Goal: Task Accomplishment & Management: Use online tool/utility

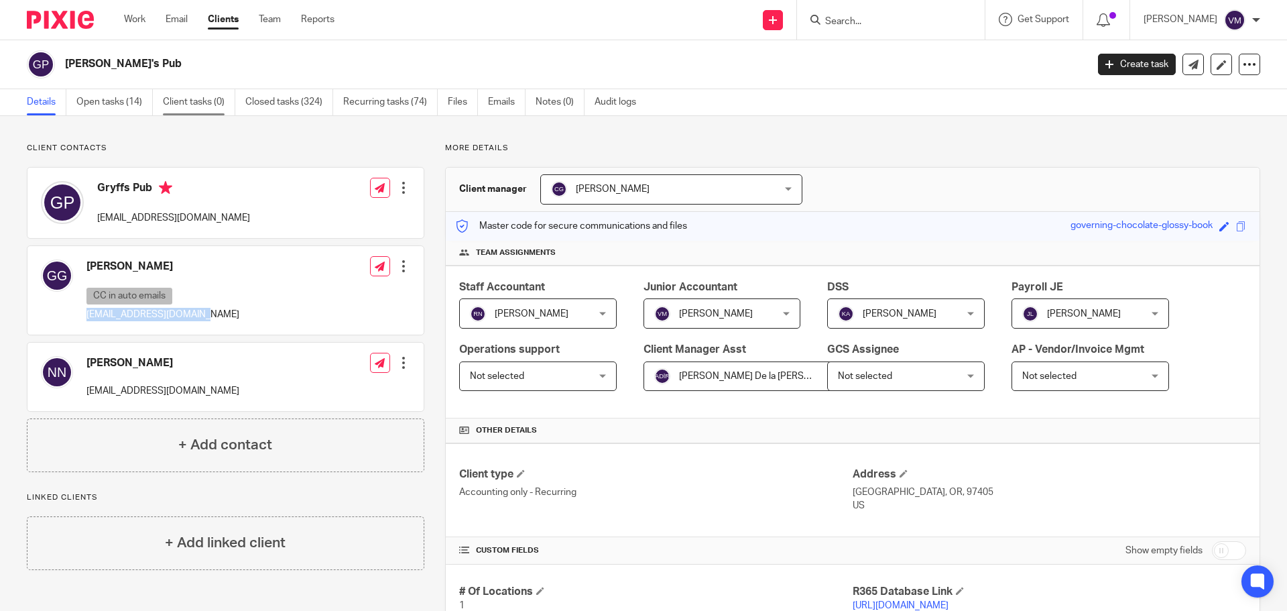
scroll to position [62, 0]
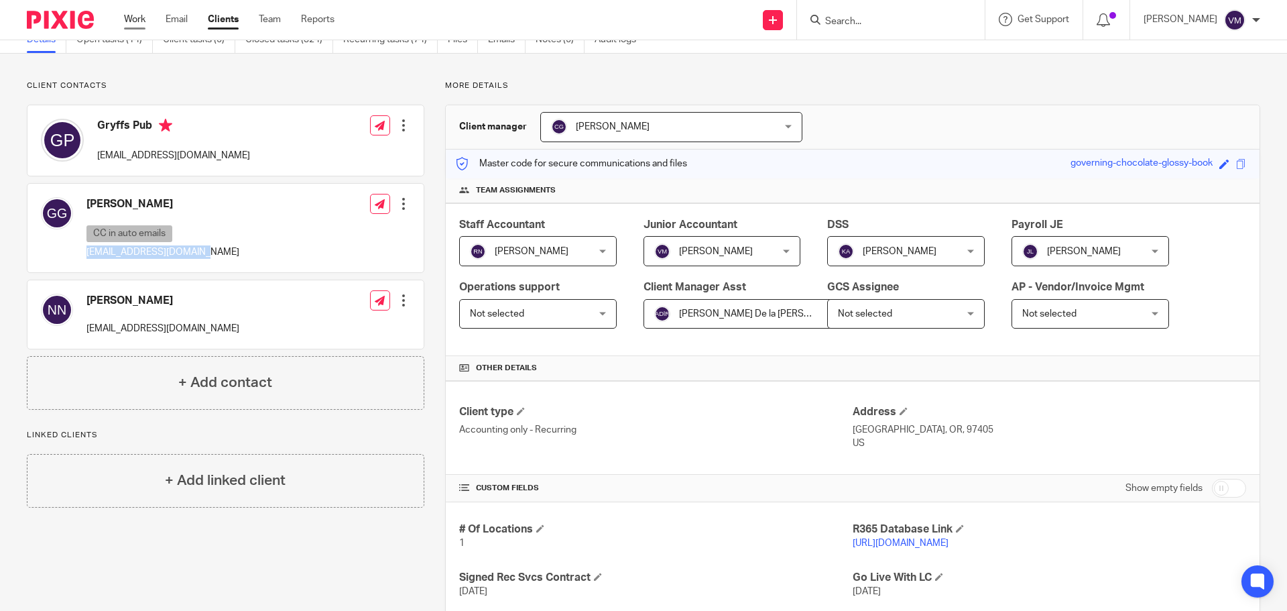
click at [125, 14] on link "Work" at bounding box center [134, 19] width 21 height 13
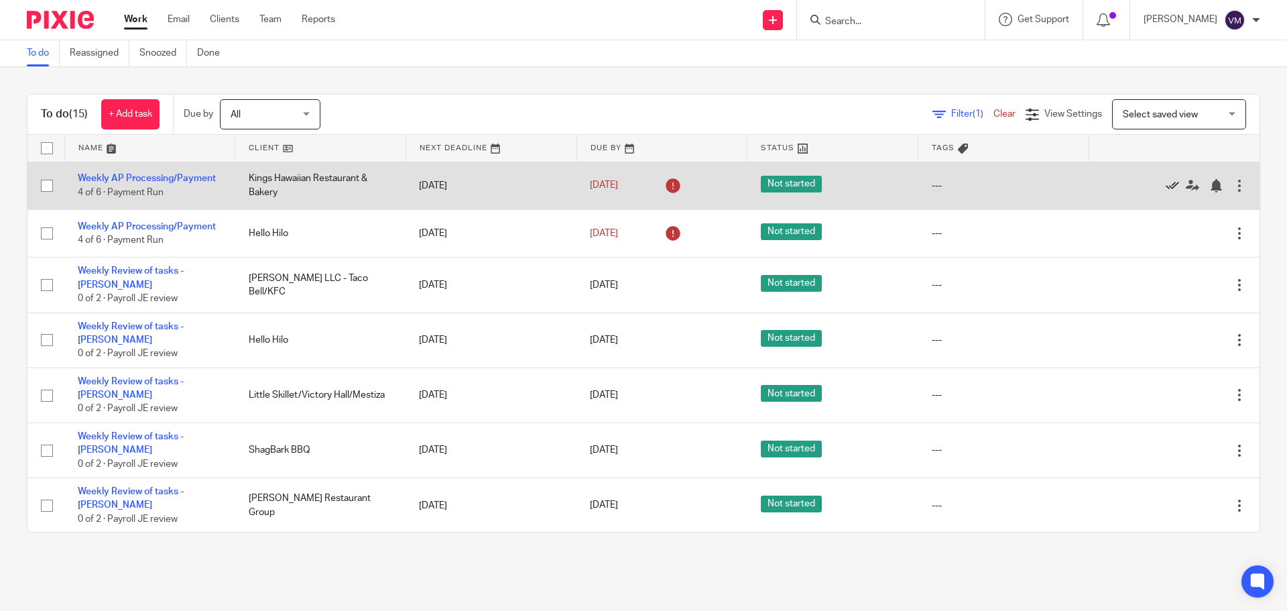
click at [1165, 184] on icon at bounding box center [1171, 185] width 13 height 13
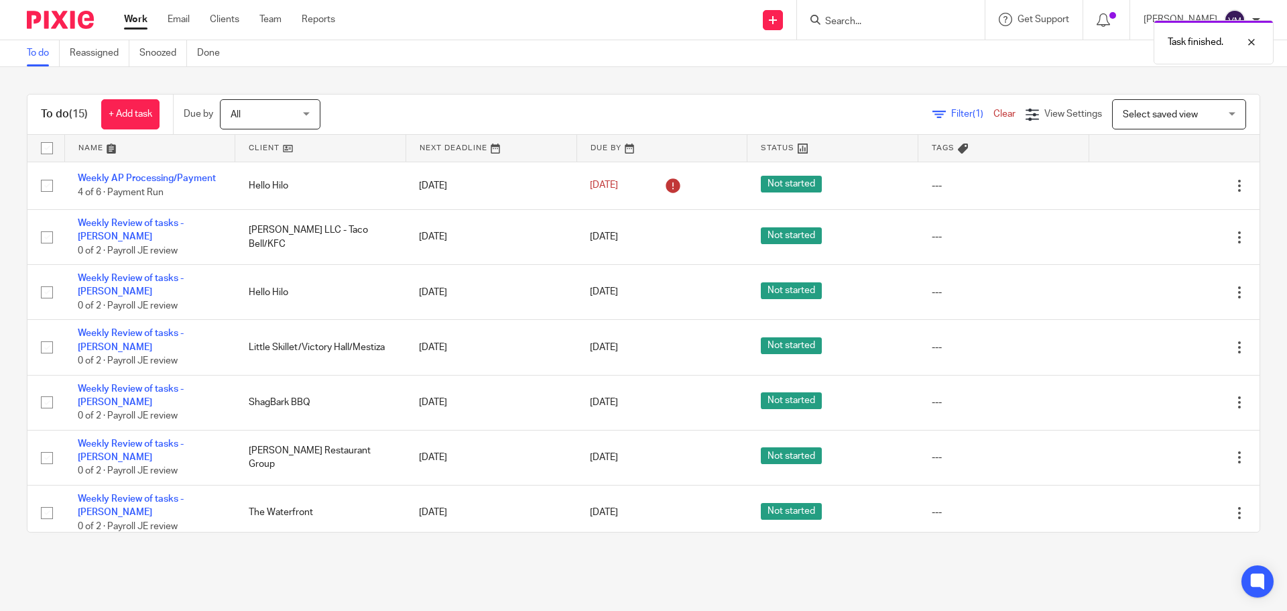
click at [1165, 184] on icon at bounding box center [1171, 185] width 13 height 13
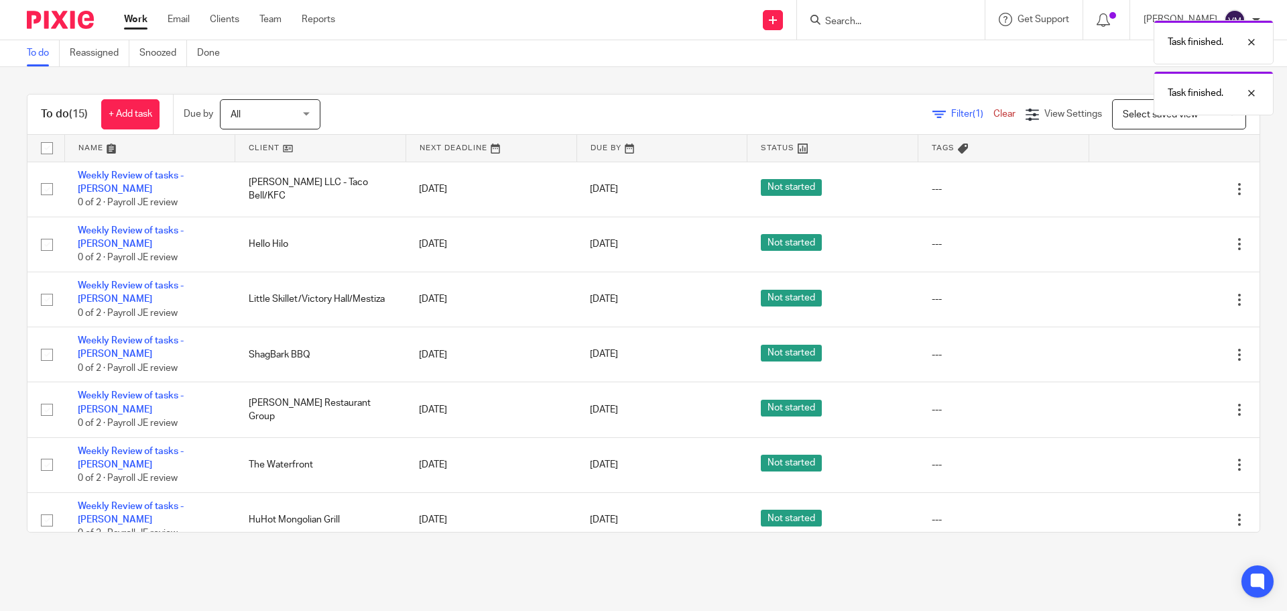
click at [1165, 184] on icon at bounding box center [1171, 188] width 13 height 13
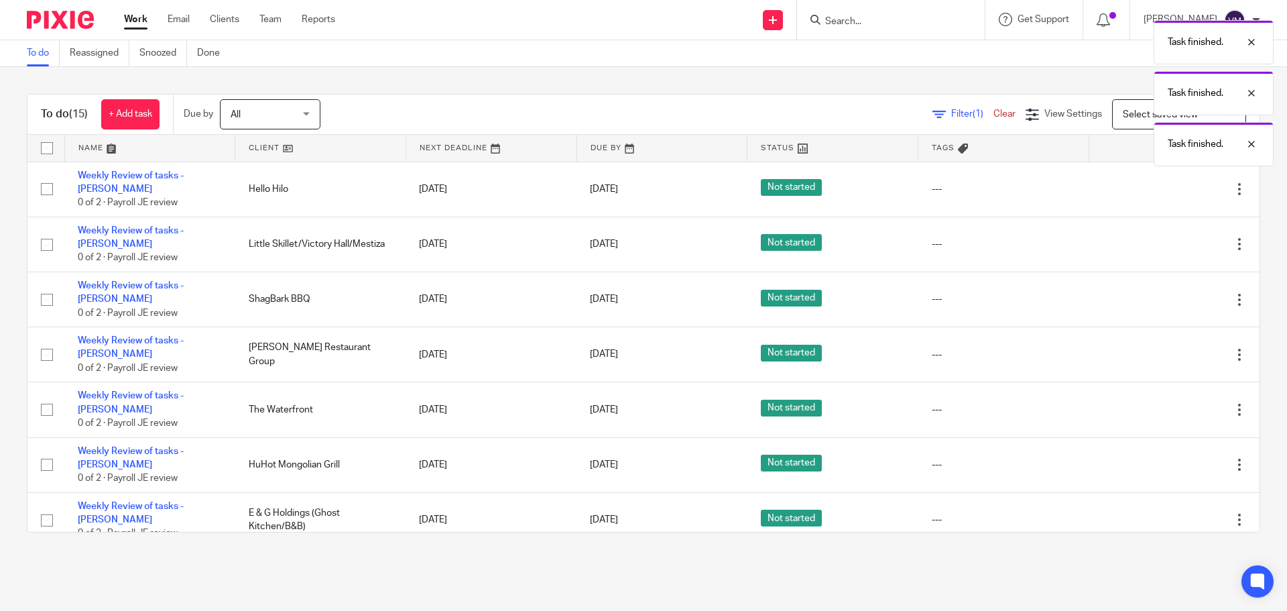
click at [1165, 184] on icon at bounding box center [1171, 188] width 13 height 13
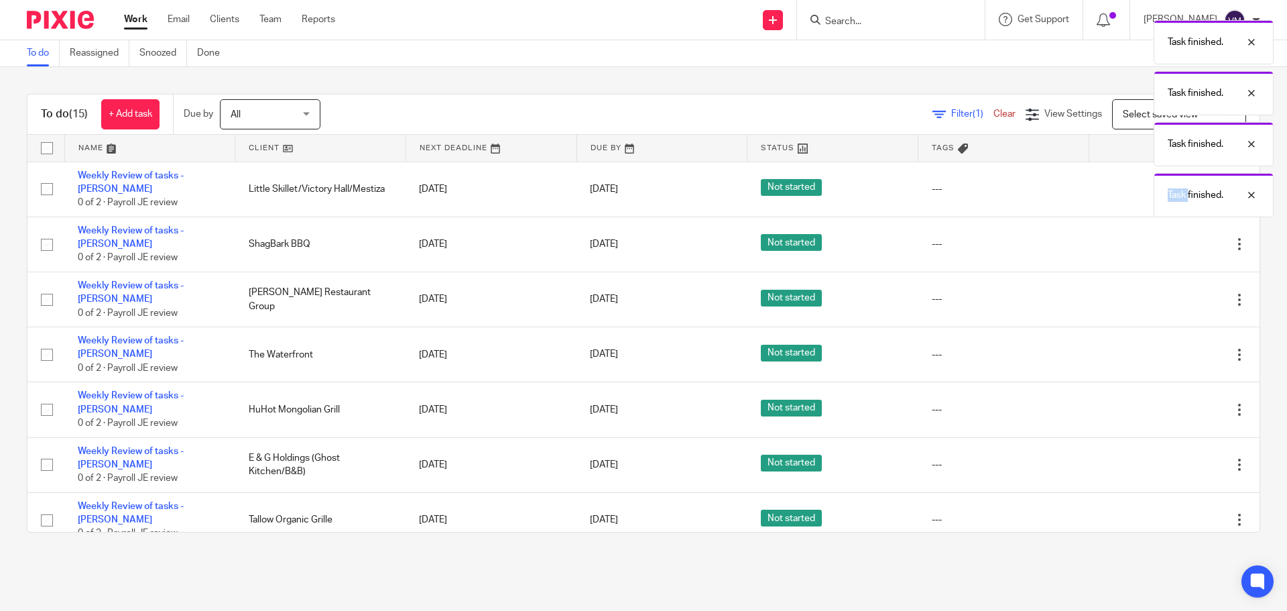
click at [1143, 184] on div "Task finished. Task finished. Task finished. Task finished." at bounding box center [958, 115] width 630 height 204
click at [1253, 194] on div at bounding box center [1241, 195] width 36 height 16
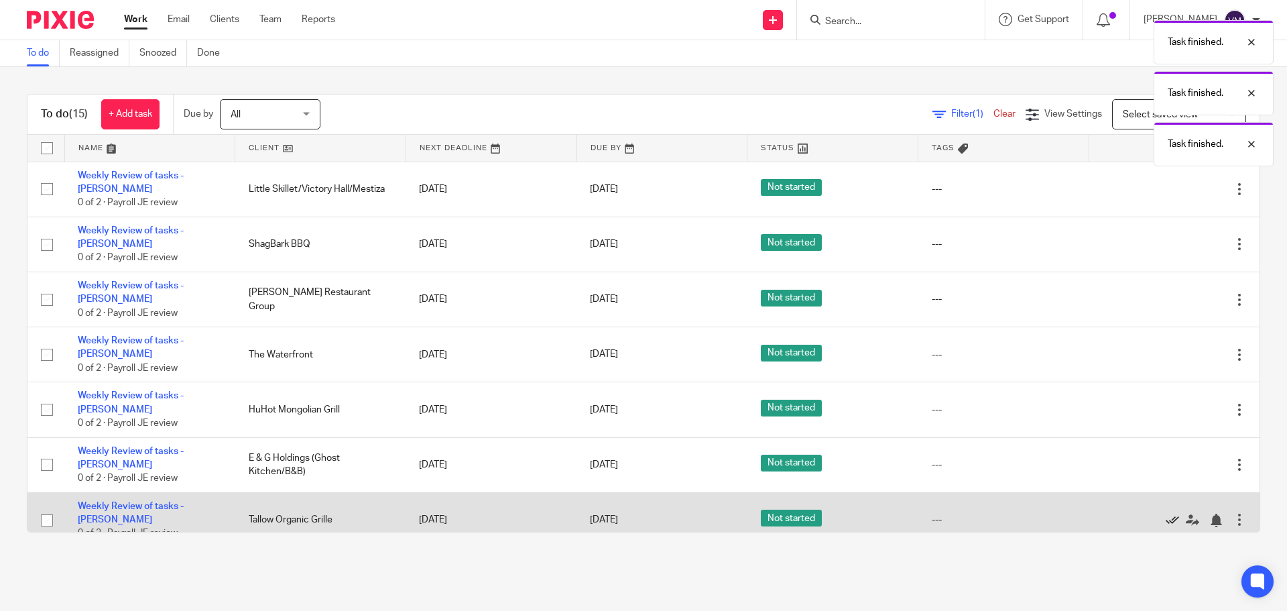
click at [1165, 513] on icon at bounding box center [1171, 519] width 13 height 13
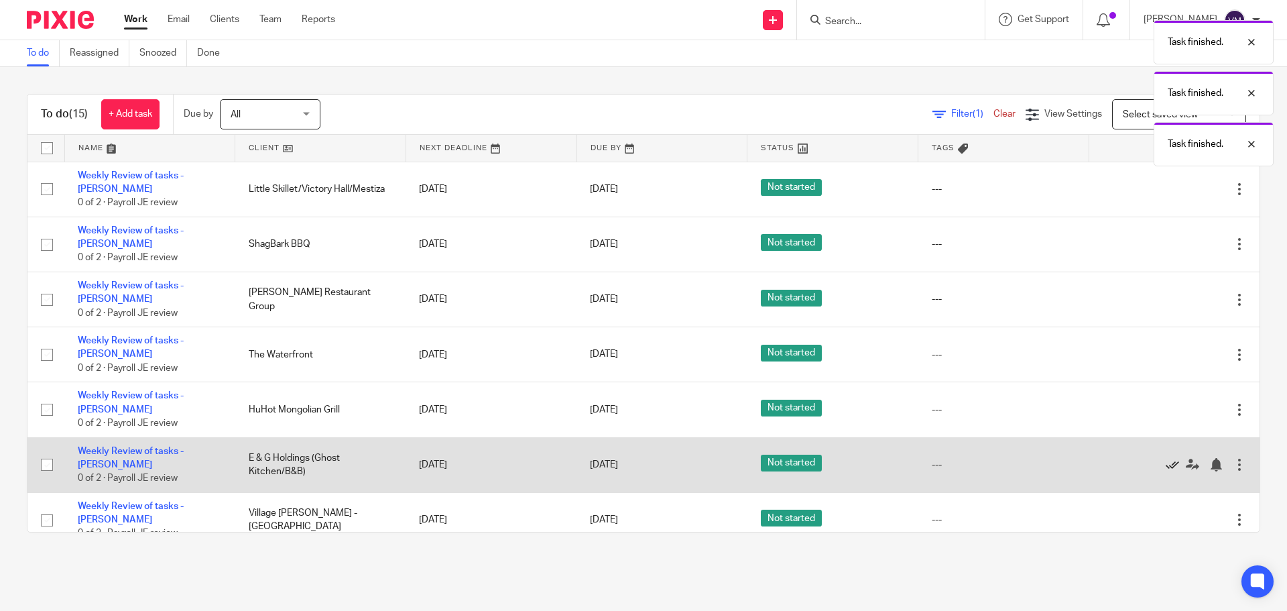
click at [1165, 458] on icon at bounding box center [1171, 464] width 13 height 13
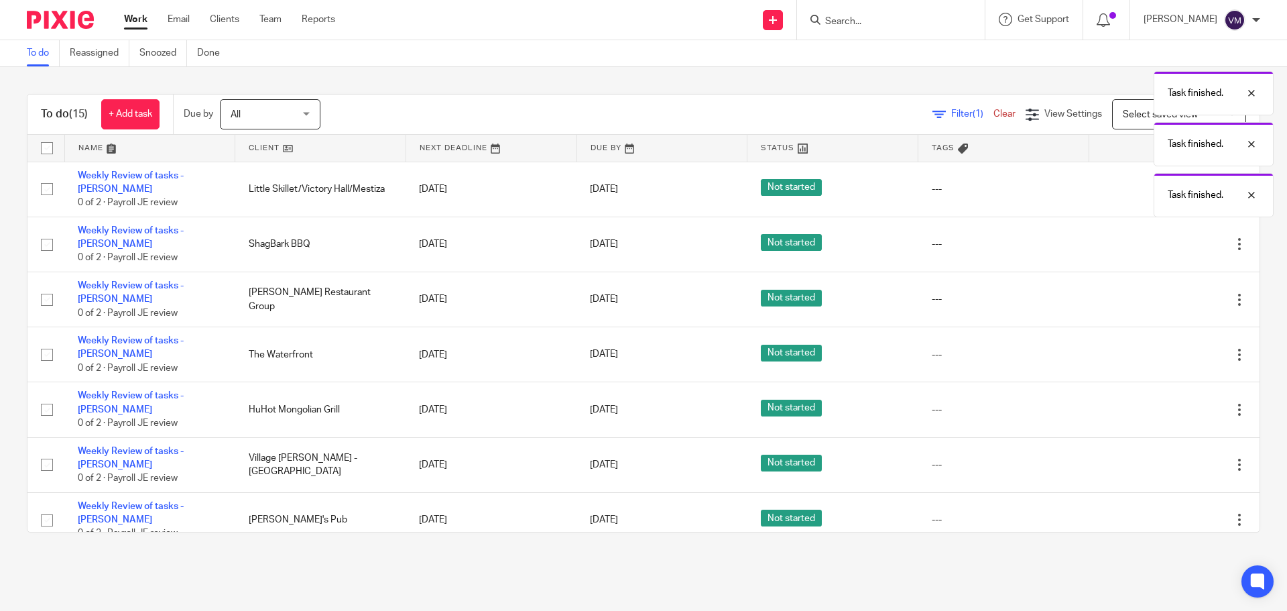
click at [1165, 458] on icon at bounding box center [1171, 464] width 13 height 13
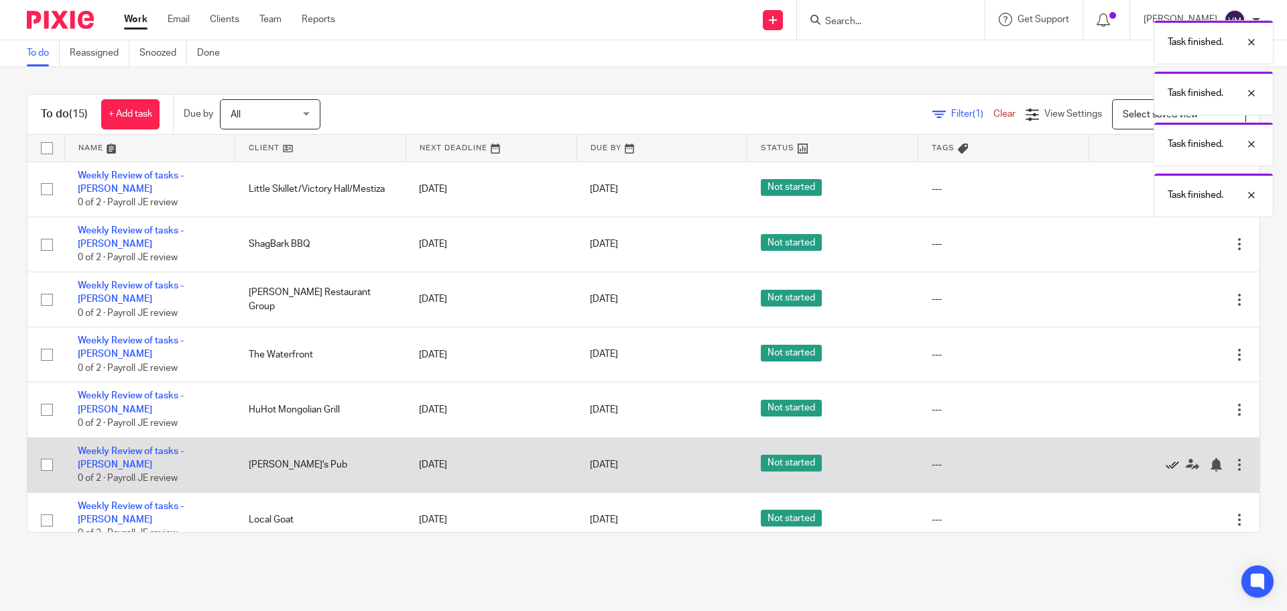
click at [1165, 458] on icon at bounding box center [1171, 464] width 13 height 13
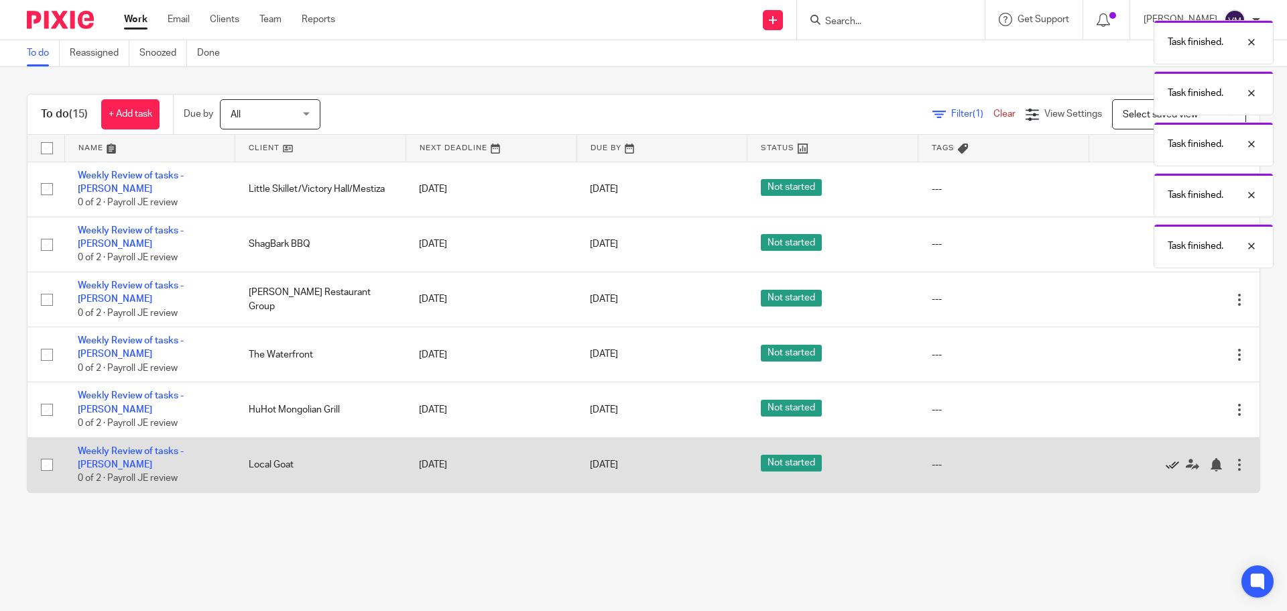
click at [1165, 458] on icon at bounding box center [1171, 464] width 13 height 13
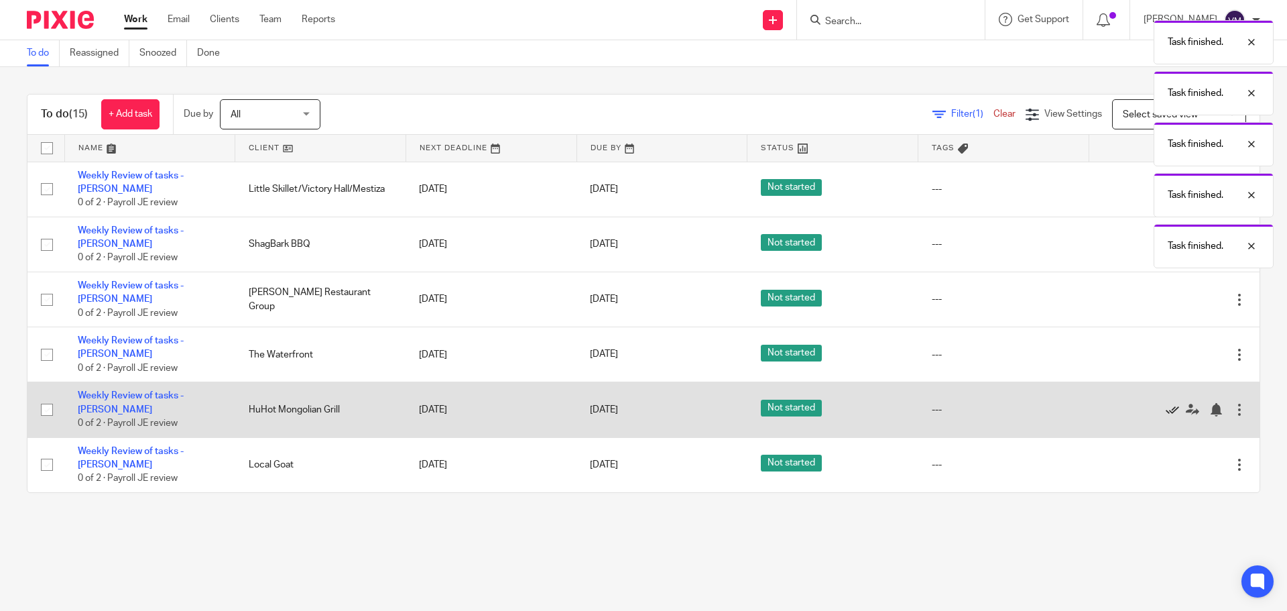
click at [1165, 403] on icon at bounding box center [1171, 409] width 13 height 13
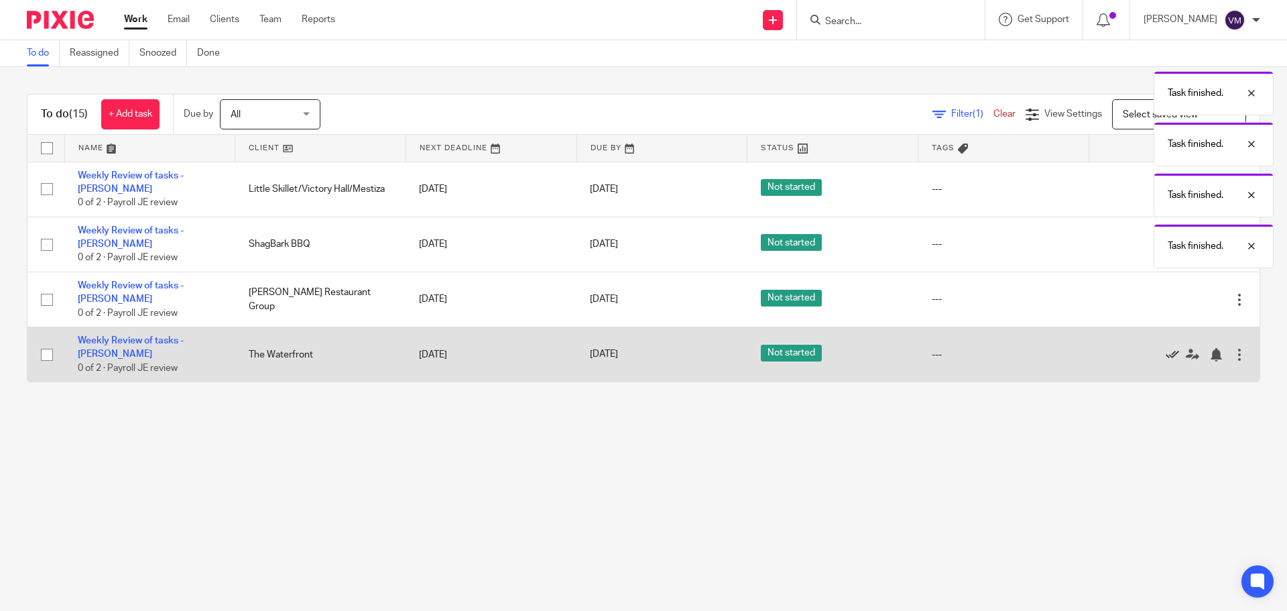
click at [1165, 348] on icon at bounding box center [1171, 354] width 13 height 13
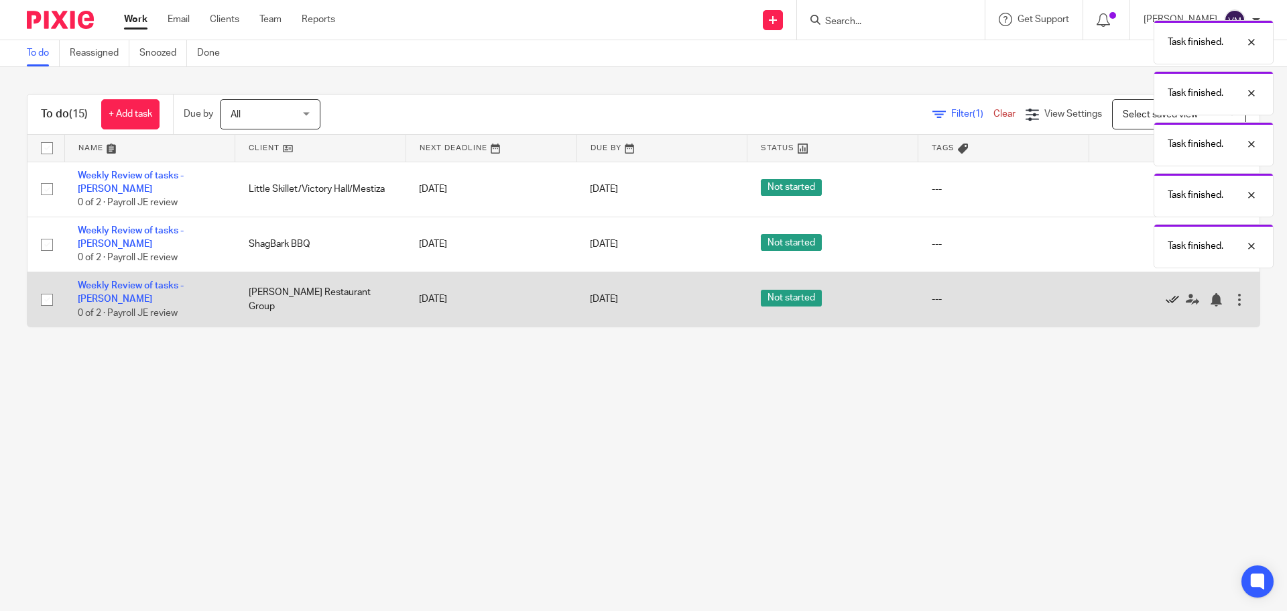
click at [1165, 293] on icon at bounding box center [1171, 299] width 13 height 13
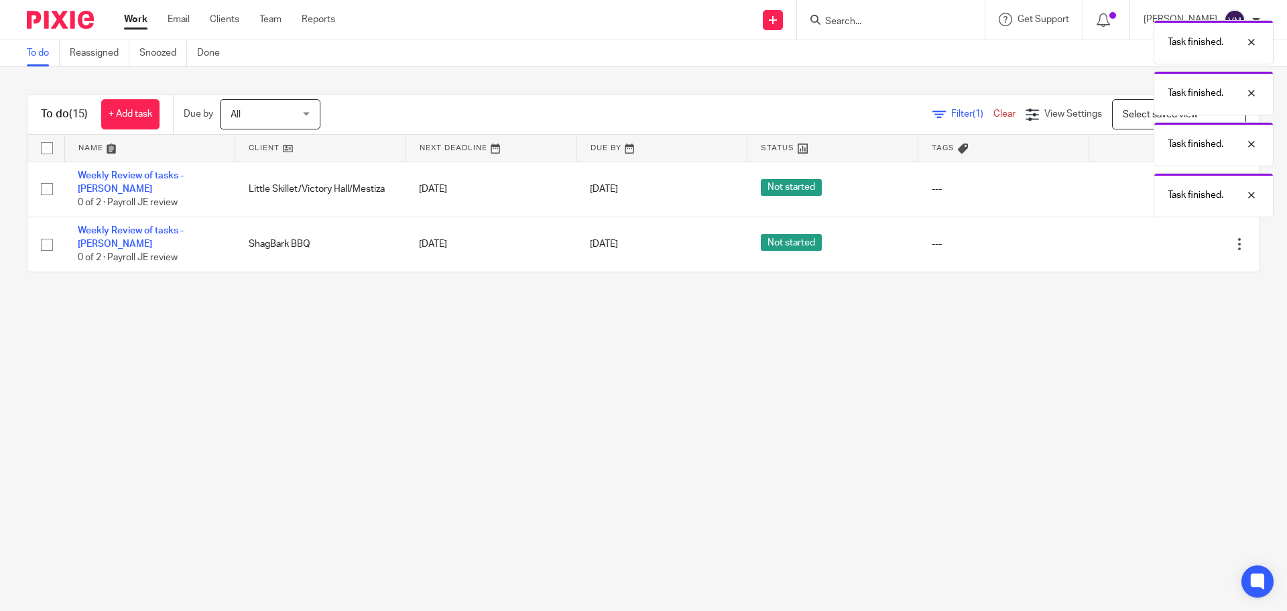
click at [1151, 320] on main "To do Reassigned Snoozed Done To do (15) + Add task Due by All All [DATE] [DATE…" at bounding box center [643, 305] width 1287 height 611
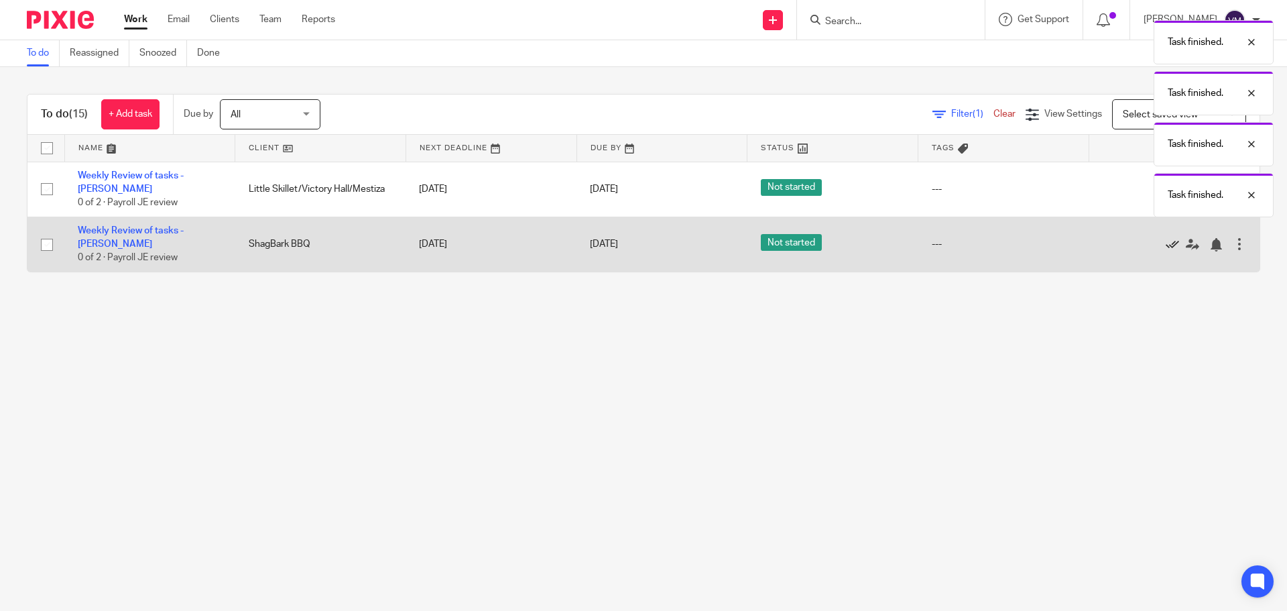
click at [1165, 238] on icon at bounding box center [1171, 244] width 13 height 13
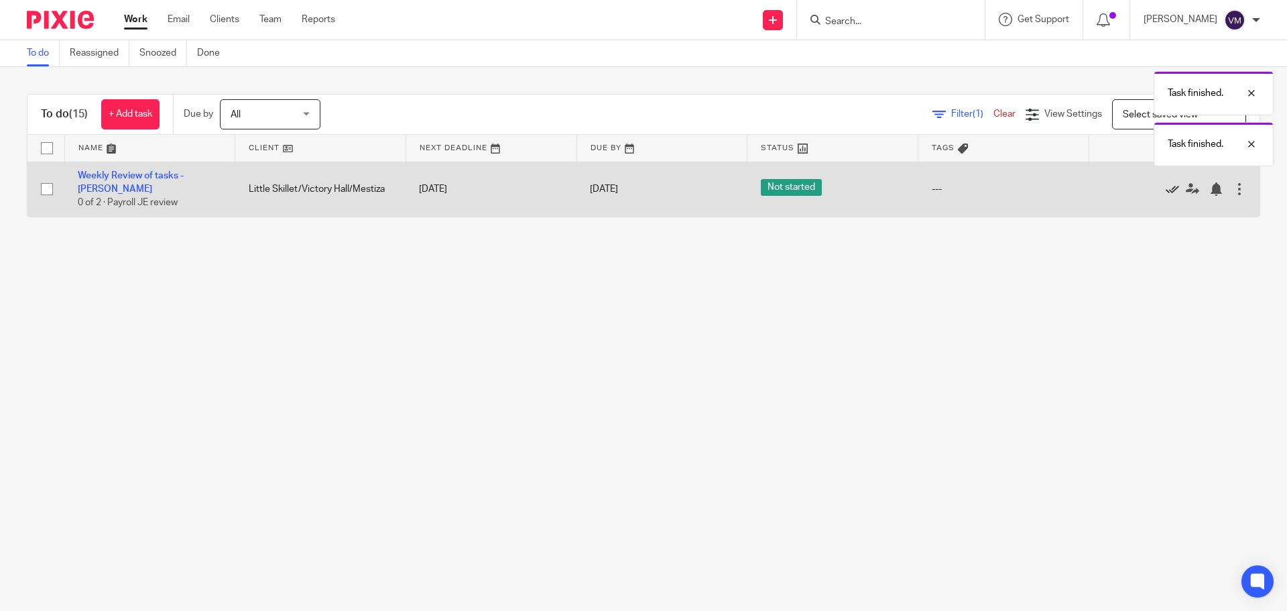
click at [1165, 184] on icon at bounding box center [1171, 188] width 13 height 13
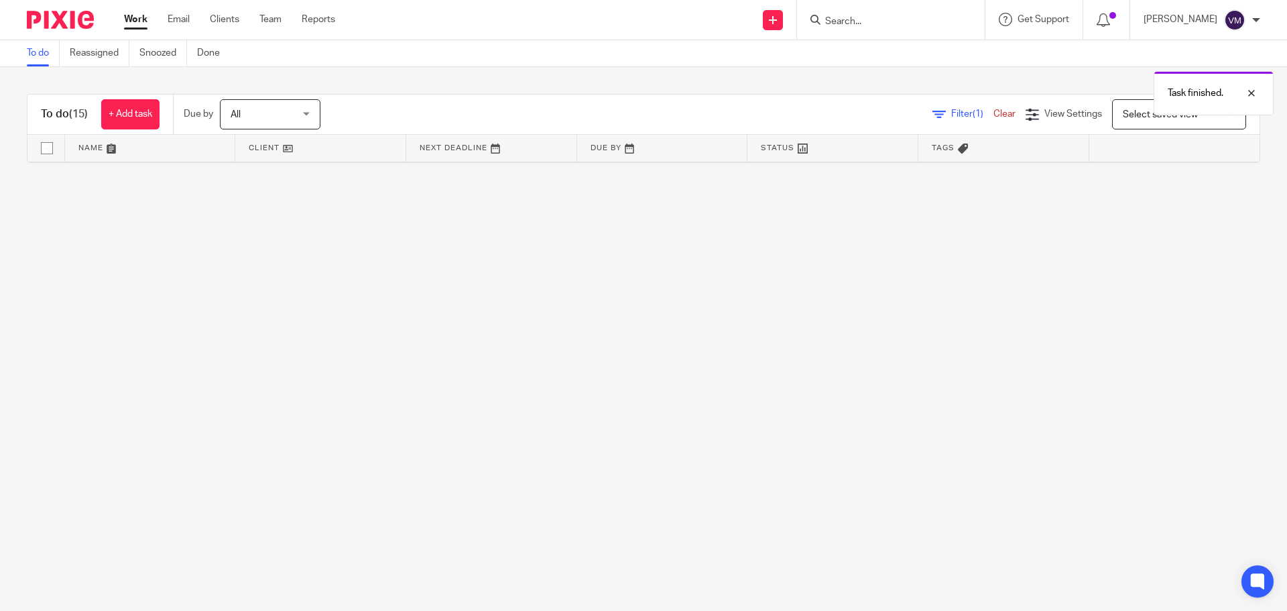
click at [727, 450] on main "To do Reassigned Snoozed Done To do (15) + Add task Due by All All [DATE] [DATE…" at bounding box center [643, 305] width 1287 height 611
